Goal: Complete application form

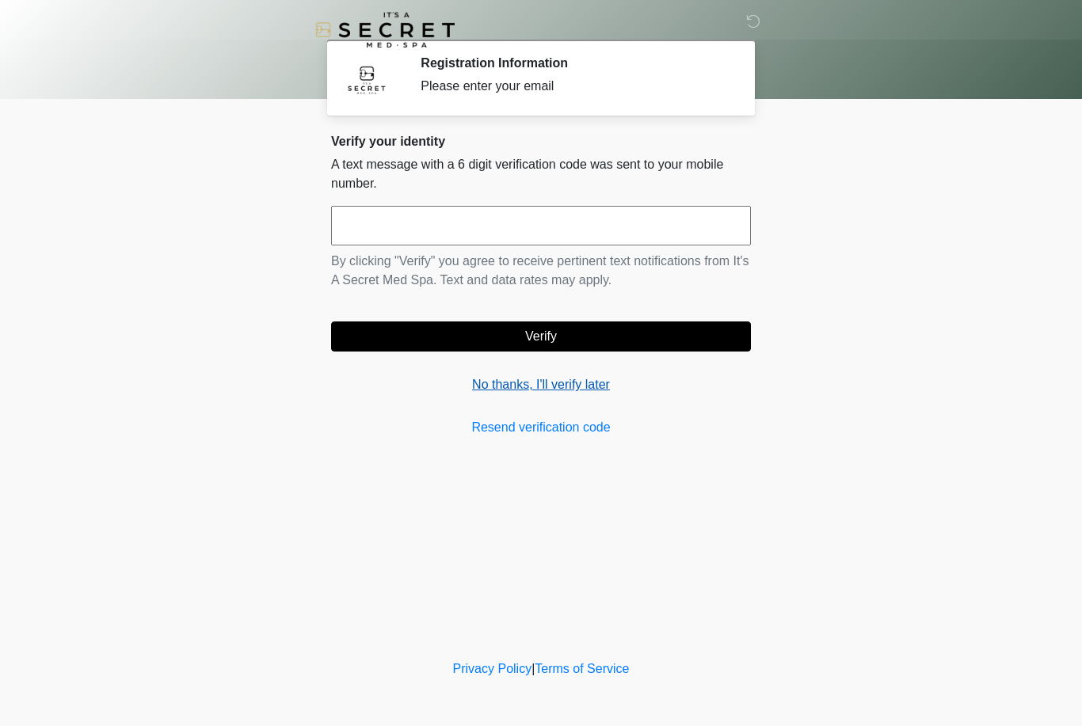
click at [603, 389] on link "No thanks, I'll verify later" at bounding box center [541, 384] width 420 height 19
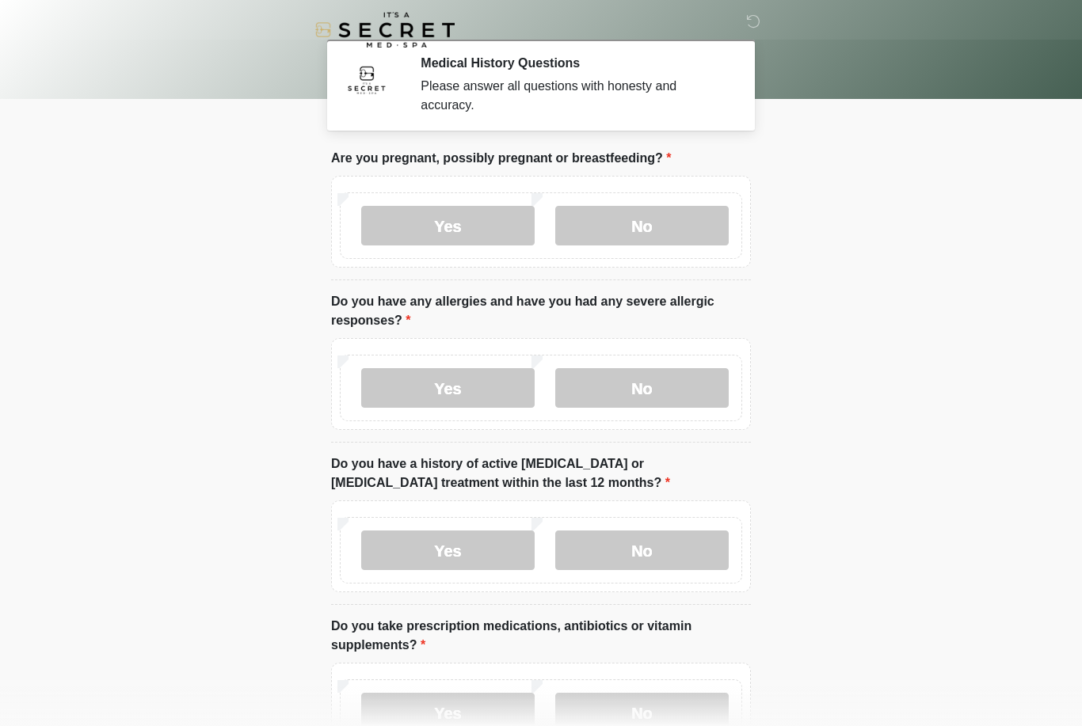
click at [625, 203] on div "Yes No" at bounding box center [541, 225] width 402 height 67
click at [624, 235] on label "No" at bounding box center [641, 226] width 173 height 40
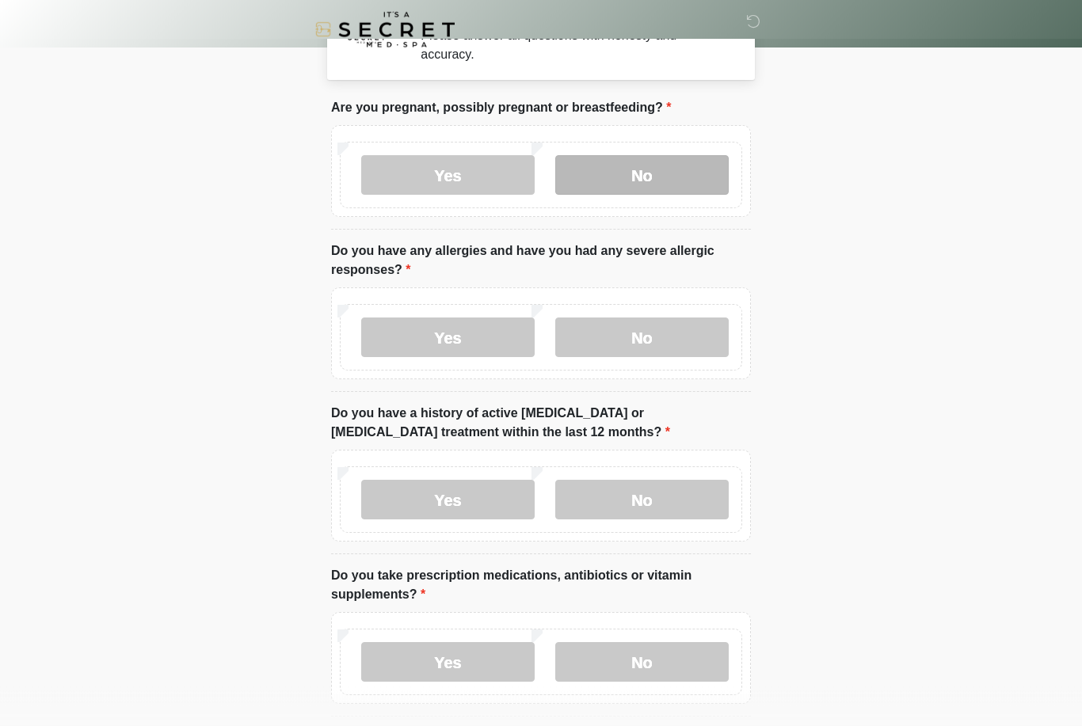
scroll to position [51, 0]
click at [280, 263] on body "‎ ‎ Medical History Questions Please answer all questions with honesty and accu…" at bounding box center [541, 312] width 1082 height 726
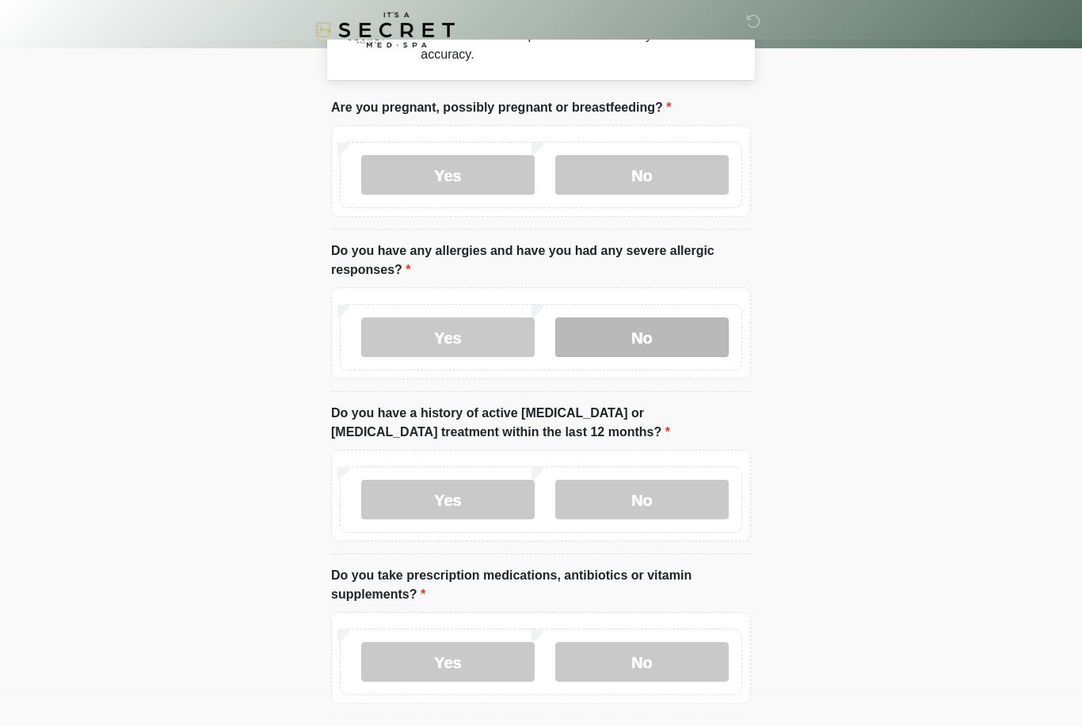
click at [679, 344] on label "No" at bounding box center [641, 338] width 173 height 40
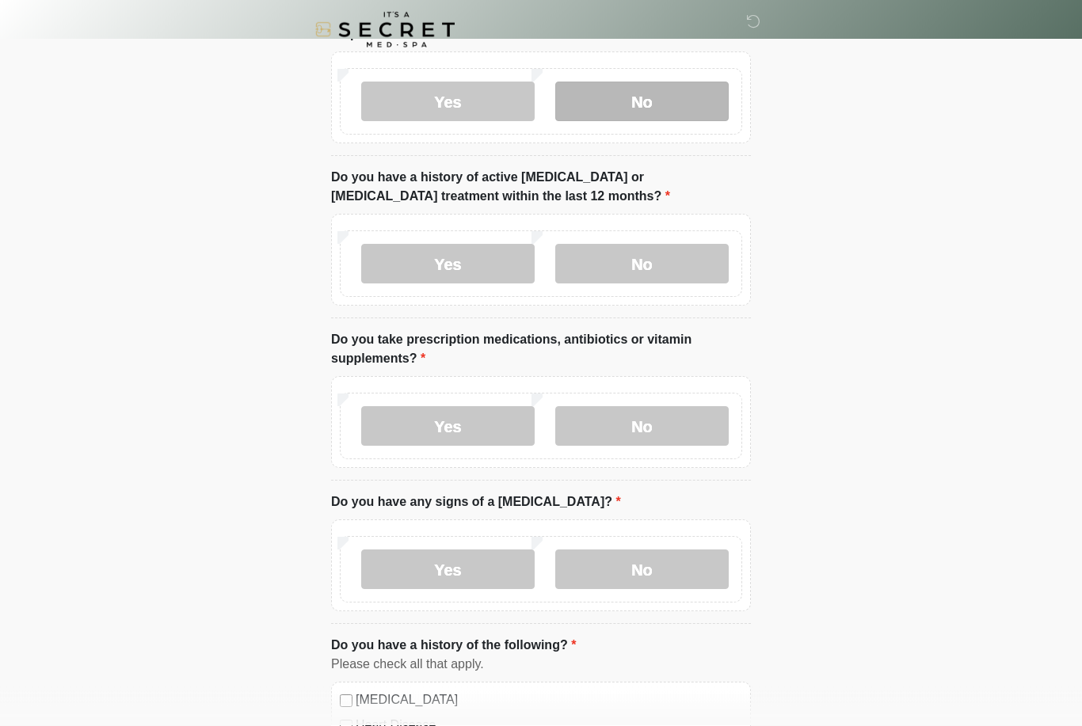
scroll to position [287, 0]
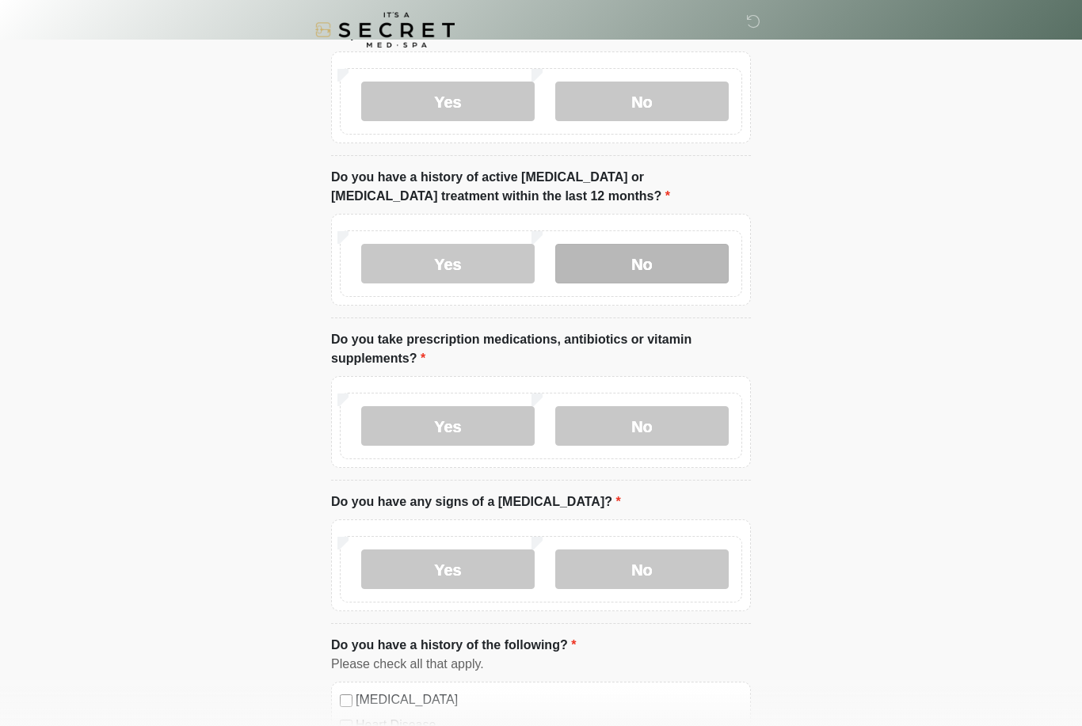
click at [697, 267] on label "No" at bounding box center [641, 264] width 173 height 40
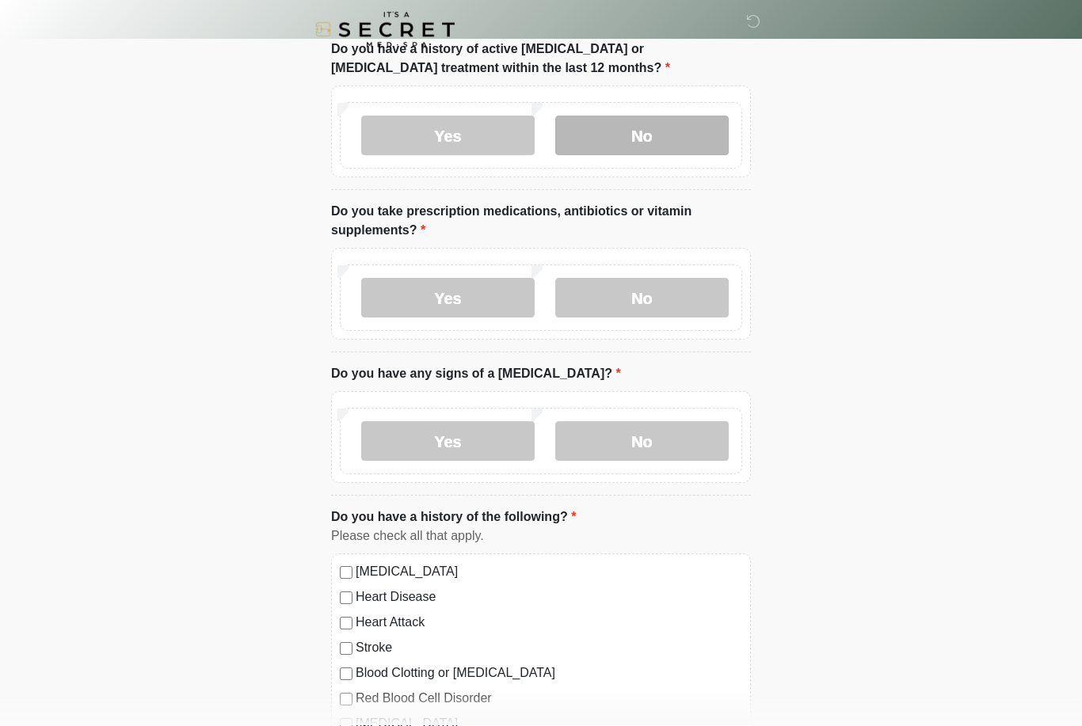
scroll to position [427, 0]
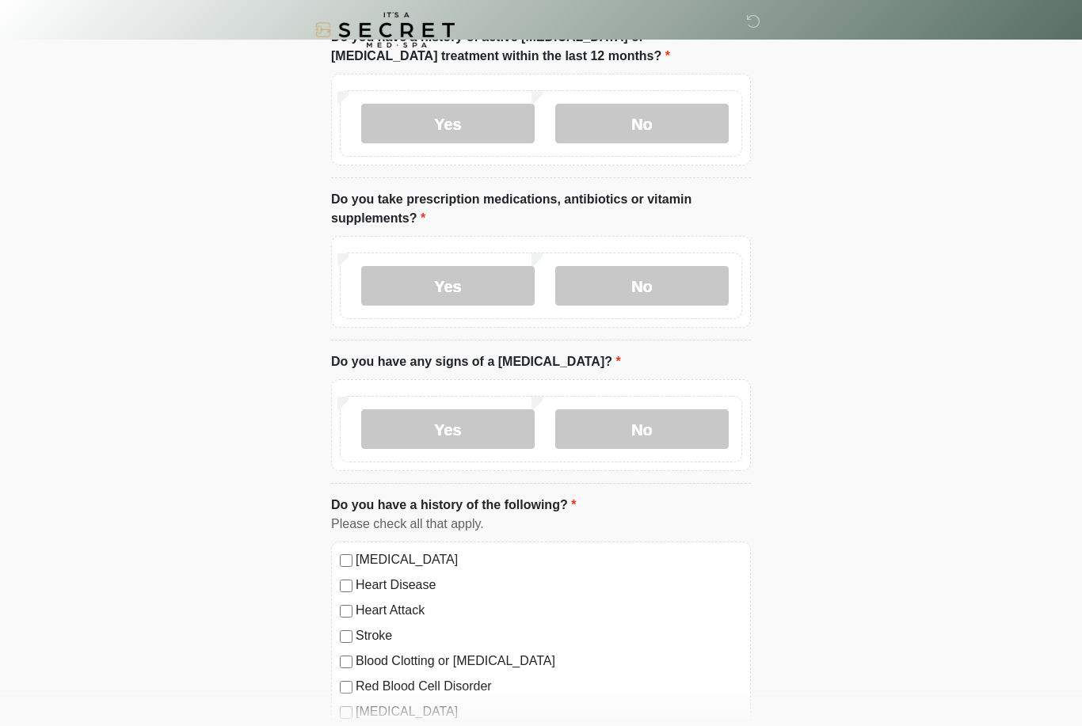
click at [770, 323] on div "‎ ‎ Medical History Questions Please answer all questions with honesty and accu…" at bounding box center [540, 507] width 475 height 1836
click at [649, 302] on label "No" at bounding box center [641, 286] width 173 height 40
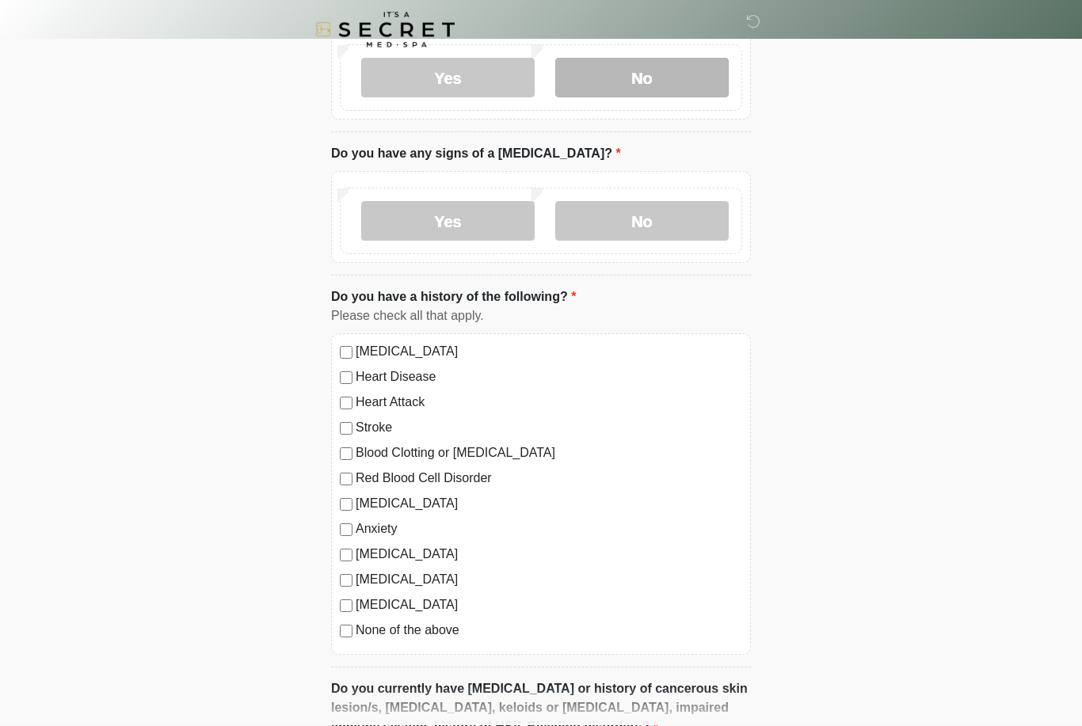
scroll to position [638, 0]
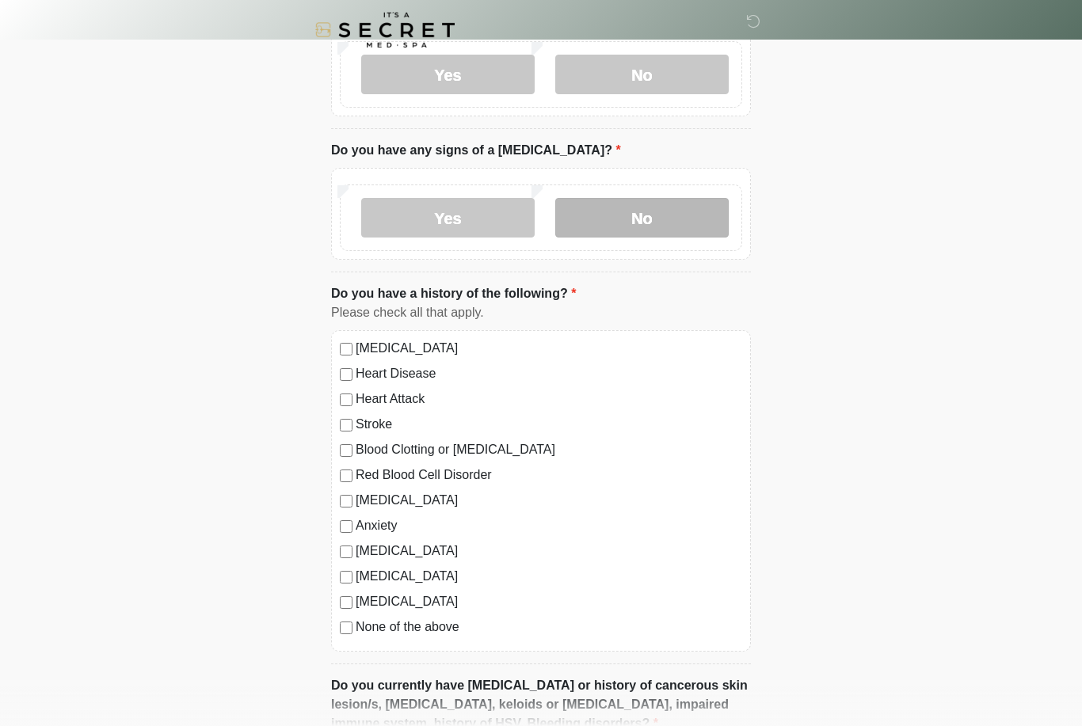
click at [670, 222] on label "No" at bounding box center [641, 218] width 173 height 40
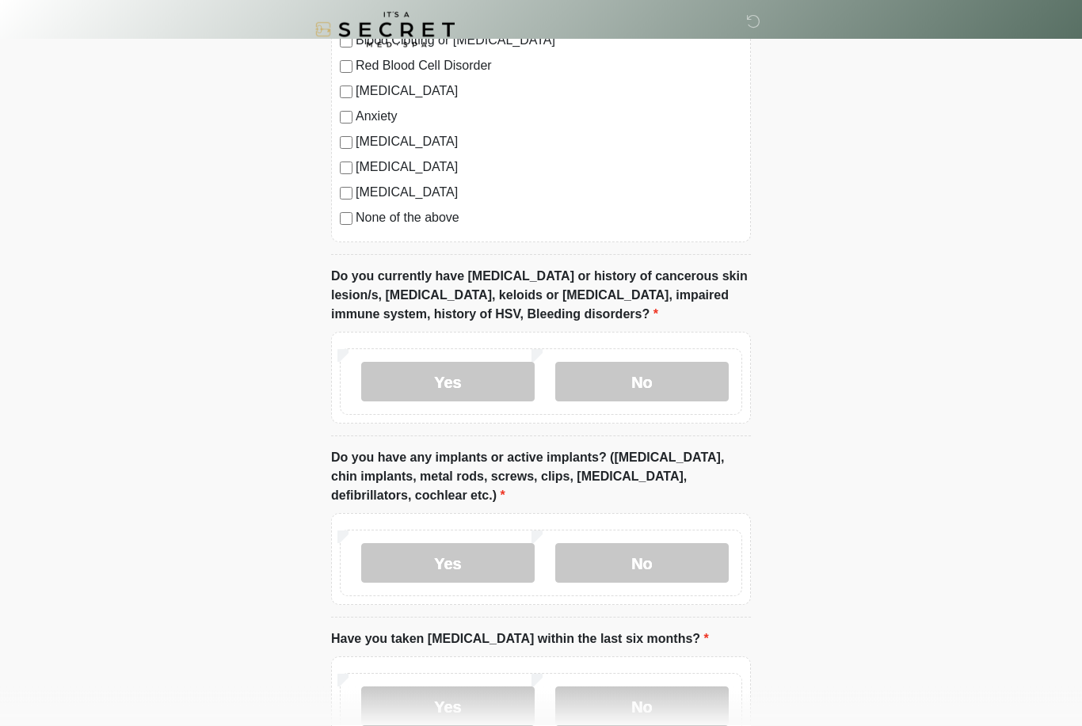
scroll to position [1048, 0]
click at [690, 376] on label "No" at bounding box center [641, 382] width 173 height 40
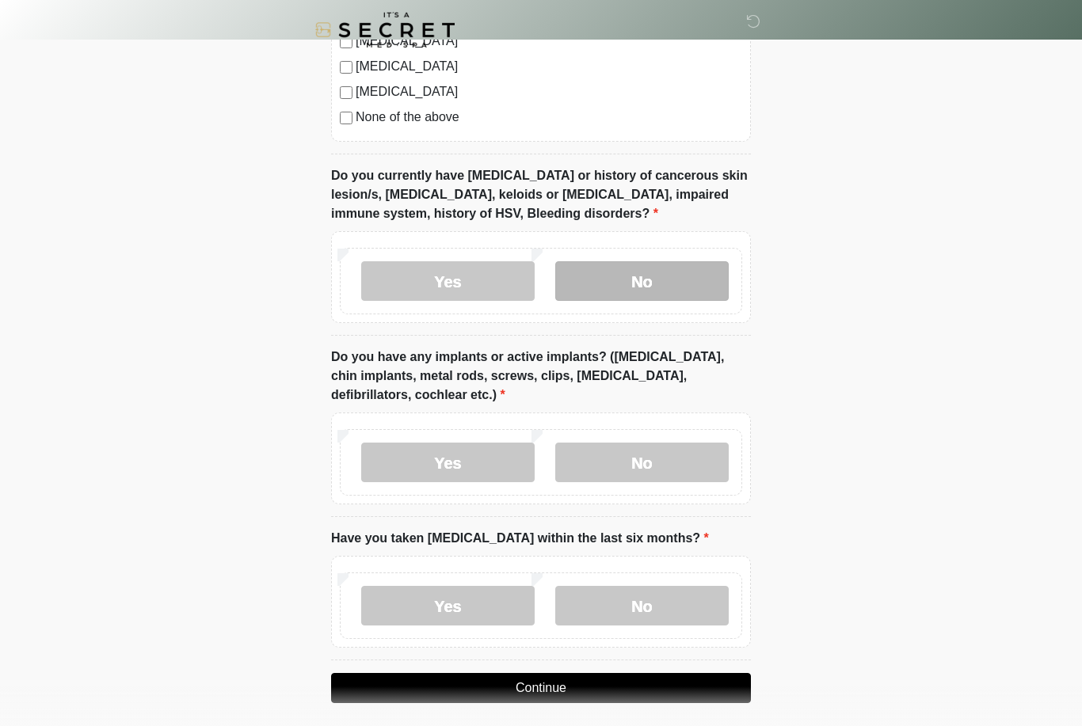
scroll to position [1157, 0]
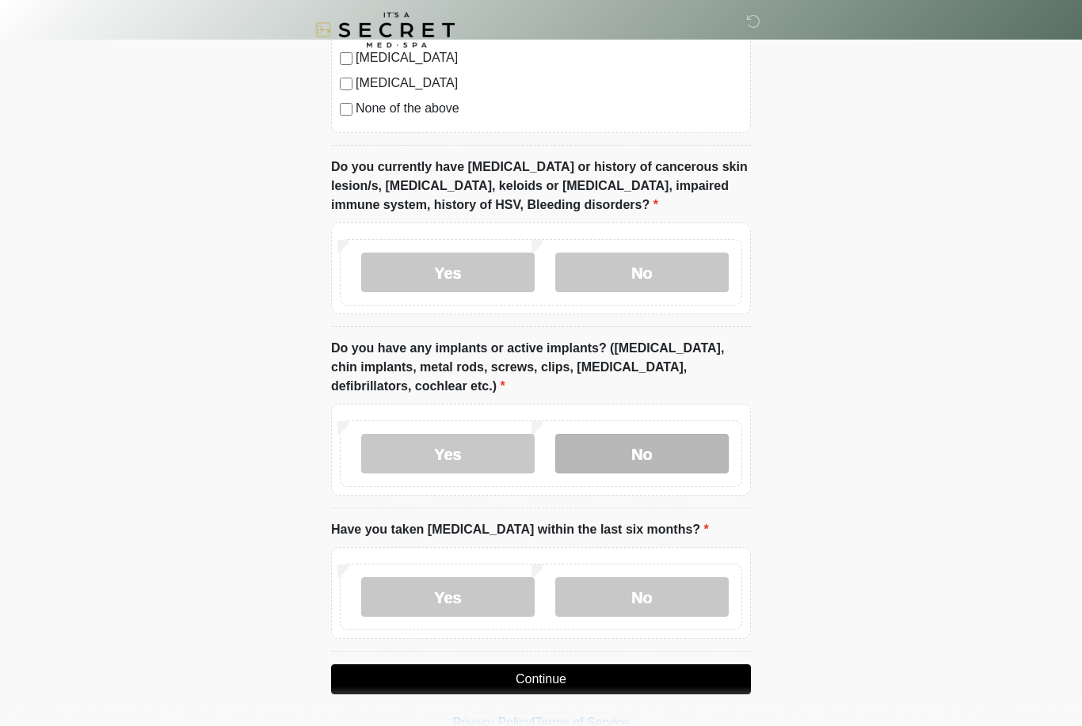
click at [645, 457] on label "No" at bounding box center [641, 454] width 173 height 40
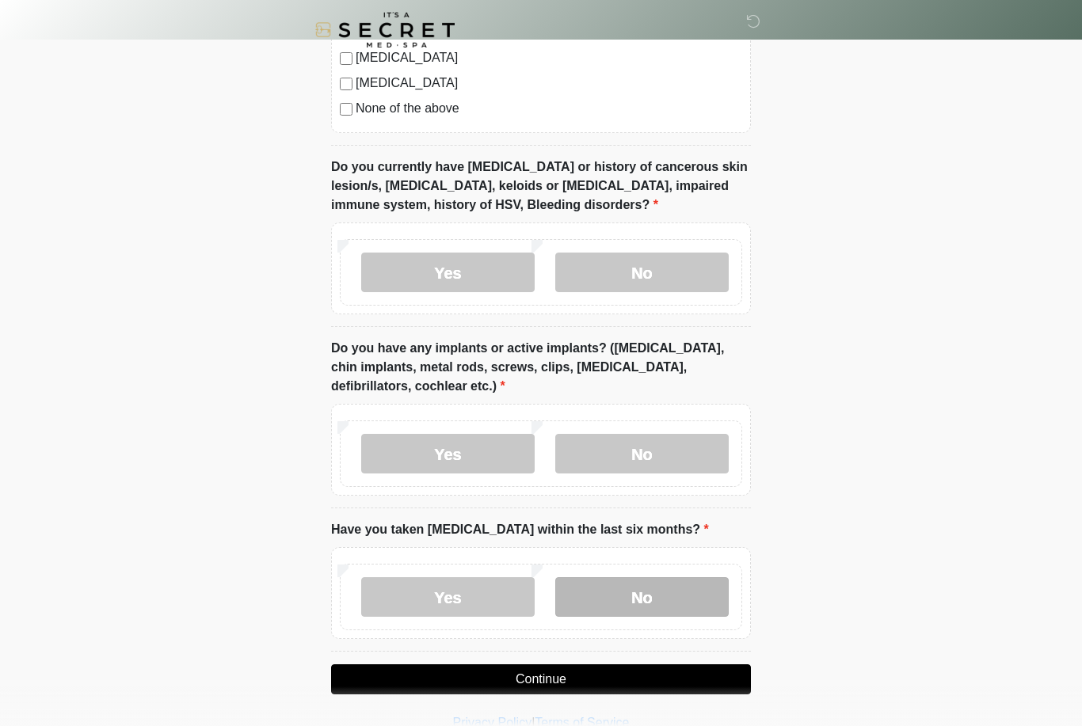
click at [603, 603] on label "No" at bounding box center [641, 597] width 173 height 40
click at [546, 670] on button "Continue" at bounding box center [541, 679] width 420 height 30
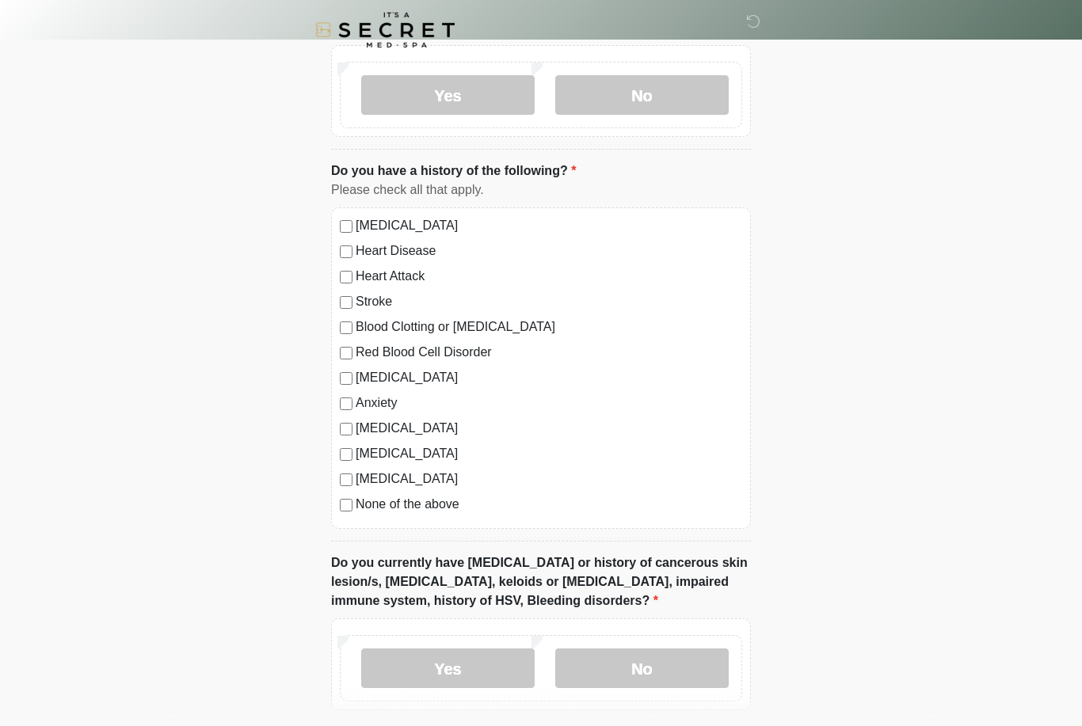
scroll to position [0, 0]
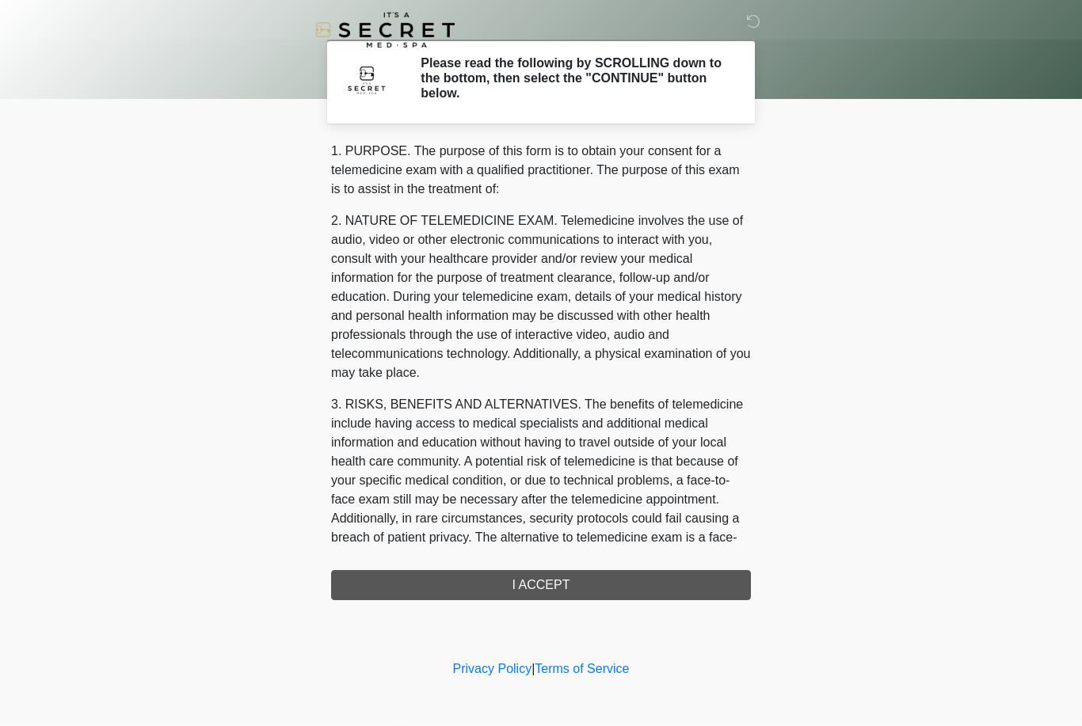
click at [564, 590] on div "1. PURPOSE. The purpose of this form is to obtain your consent for a telemedici…" at bounding box center [541, 371] width 420 height 459
click at [529, 582] on div "1. PURPOSE. The purpose of this form is to obtain your consent for a telemedici…" at bounding box center [541, 371] width 420 height 459
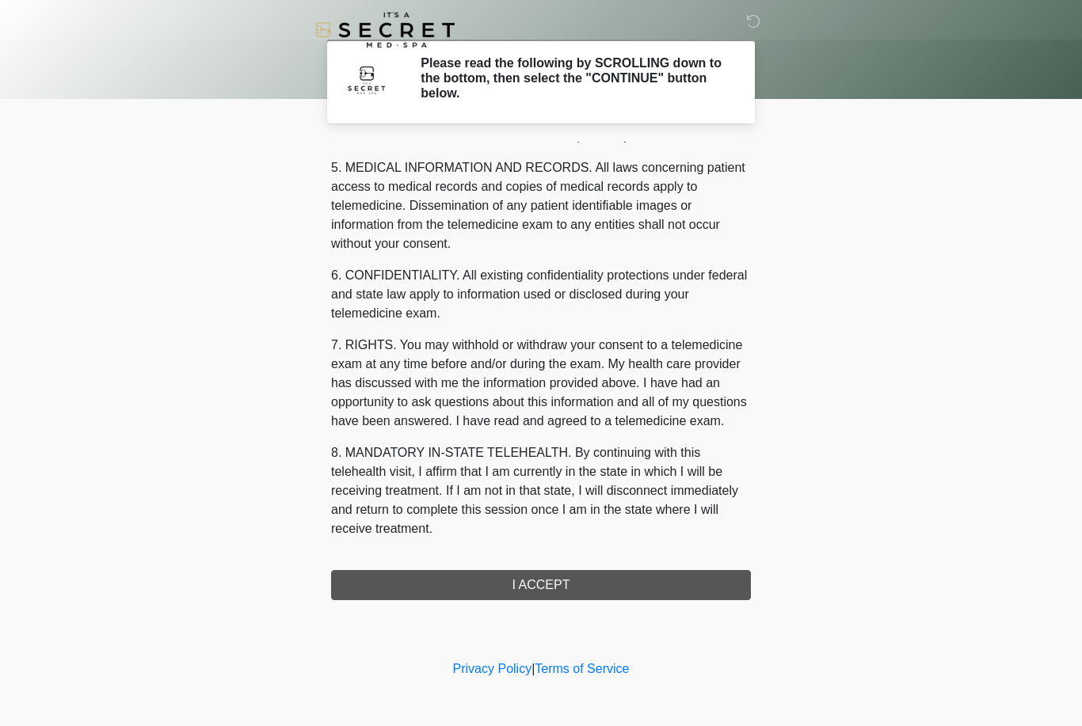
click at [563, 578] on div "1. PURPOSE. The purpose of this form is to obtain your consent for a telemedici…" at bounding box center [541, 371] width 420 height 459
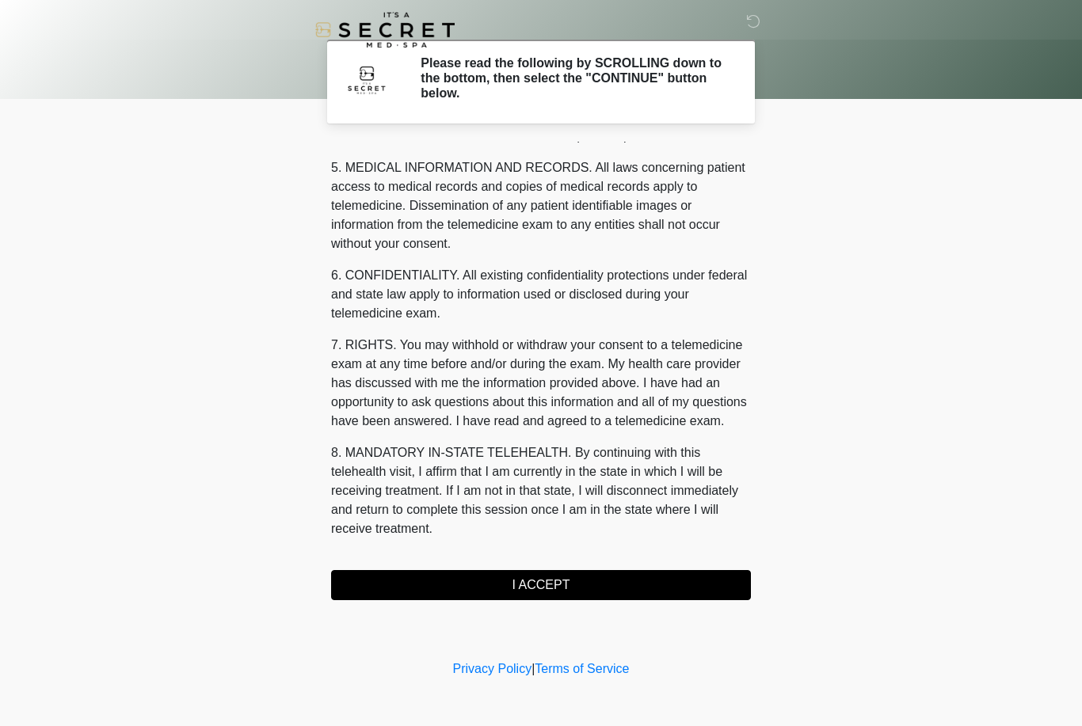
click at [535, 588] on button "I ACCEPT" at bounding box center [541, 585] width 420 height 30
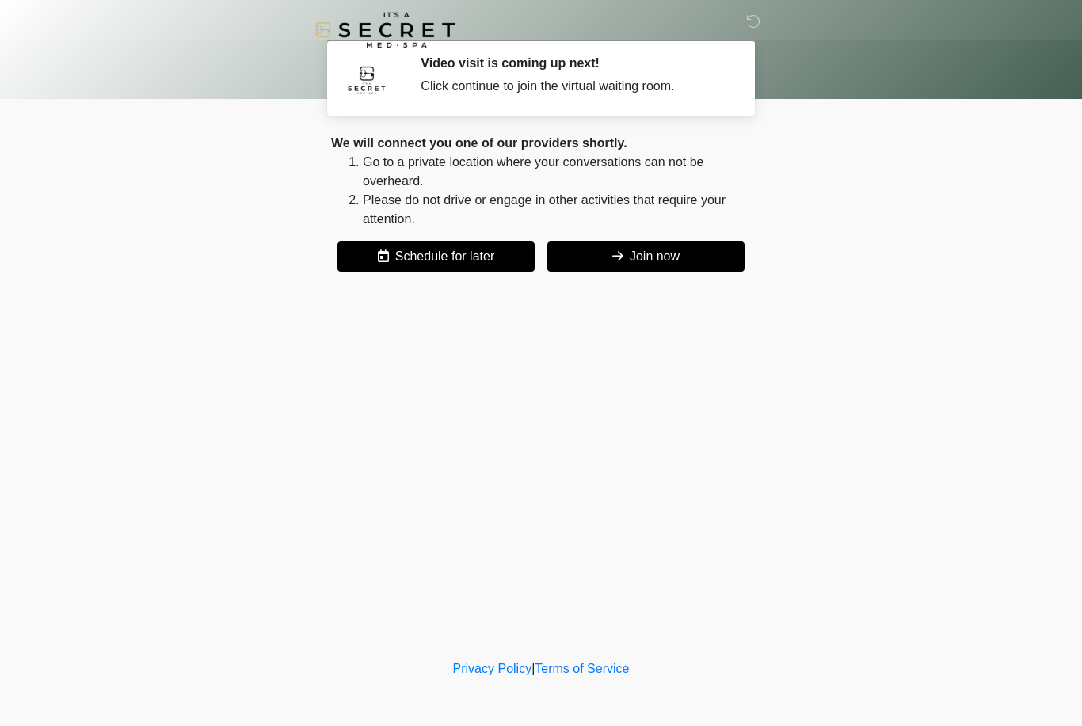
click at [656, 249] on button "Join now" at bounding box center [645, 257] width 197 height 30
